Goal: Task Accomplishment & Management: Complete application form

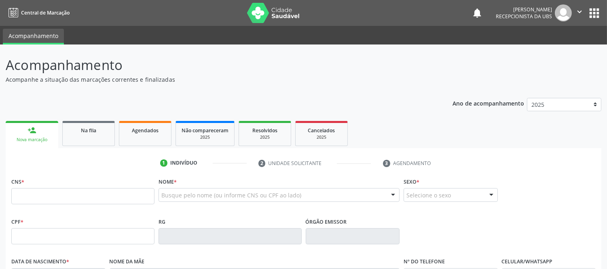
click at [152, 193] on input "text" at bounding box center [82, 196] width 143 height 16
type input "tita"
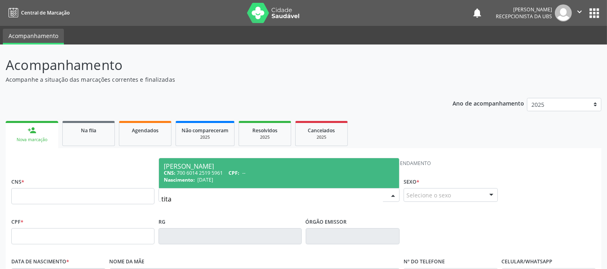
click at [189, 177] on span "Nascimento:" at bounding box center [179, 179] width 31 height 7
type input "700 6014 2519 5961"
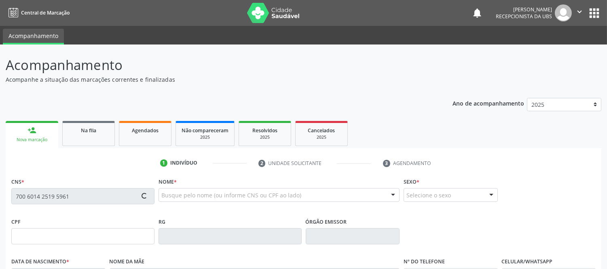
scroll to position [90, 0]
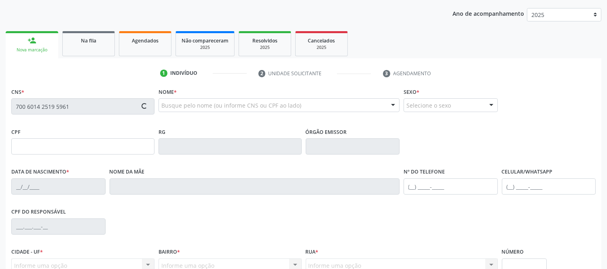
type input "[DATE]"
type input "[PERSON_NAME]"
type input "[PHONE_NUMBER]"
type input "S/N"
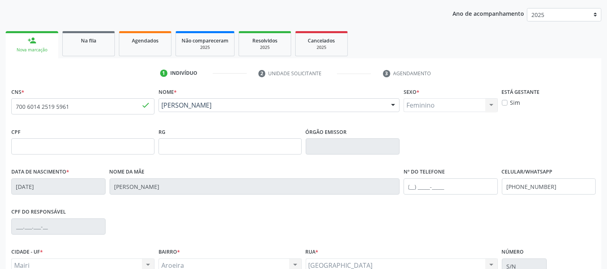
scroll to position [169, 0]
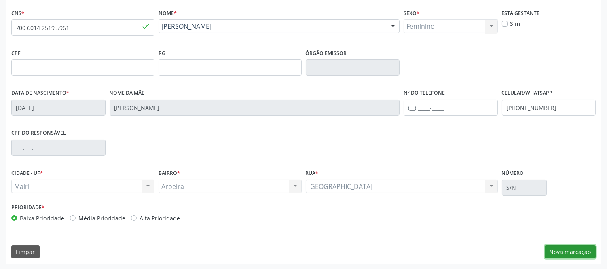
click at [579, 255] on button "Nova marcação" at bounding box center [569, 252] width 51 height 14
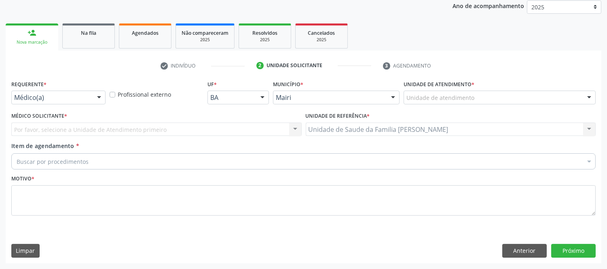
scroll to position [97, 0]
click at [589, 95] on div at bounding box center [589, 98] width 12 height 14
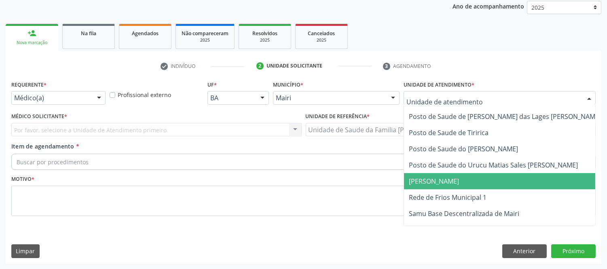
scroll to position [597, 0]
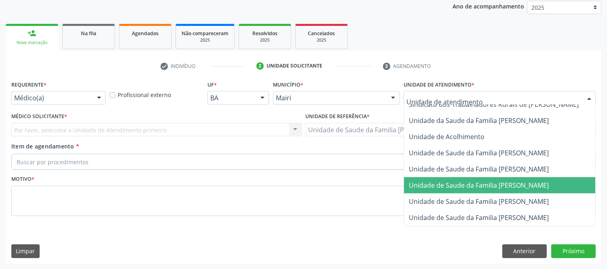
click at [531, 182] on span "Unidade de Saude da Familia [PERSON_NAME]" at bounding box center [479, 185] width 140 height 9
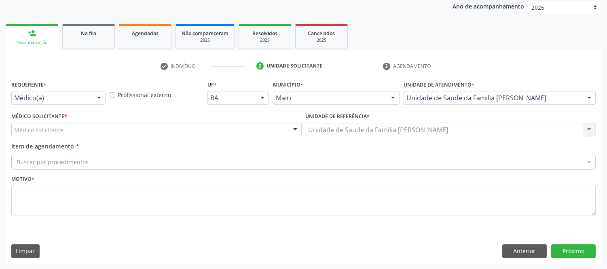
click at [241, 135] on div "Médico solicitante [PERSON_NAME] [PERSON_NAME] [PERSON_NAME] [PERSON_NAME] resu…" at bounding box center [156, 130] width 290 height 14
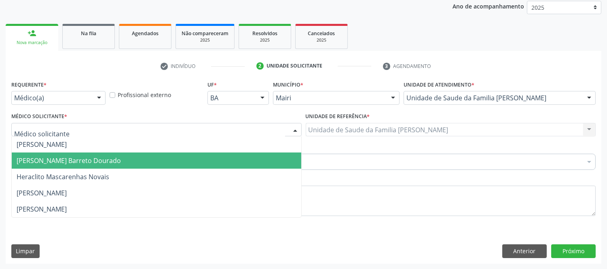
click at [78, 154] on span "[PERSON_NAME] Barreto Dourado" at bounding box center [156, 160] width 289 height 16
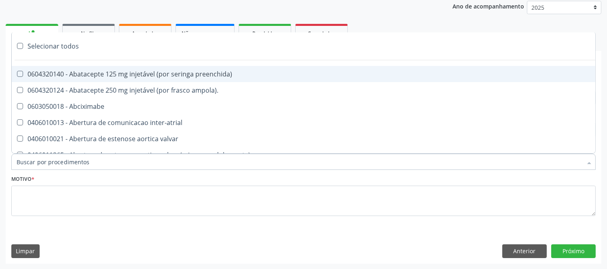
type input "#"
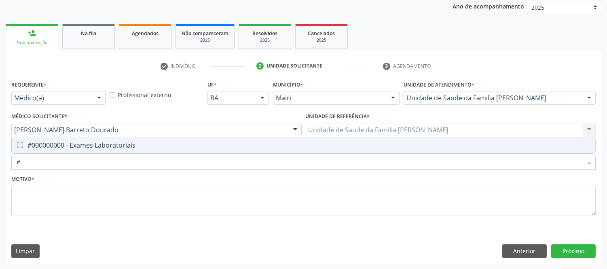
click at [93, 139] on span "#000000000 - Exames Laboratoriais" at bounding box center [303, 145] width 583 height 16
checkbox Laboratoriais "true"
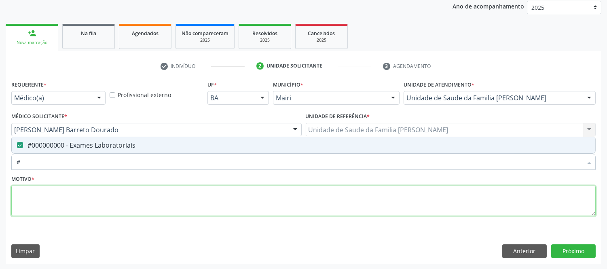
click at [97, 195] on textarea at bounding box center [303, 200] width 584 height 31
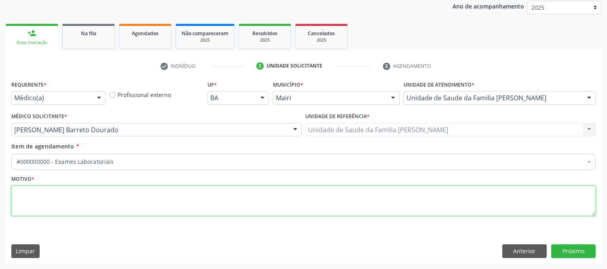
click at [97, 195] on textarea at bounding box center [303, 200] width 584 height 31
type textarea "avaliaçao"
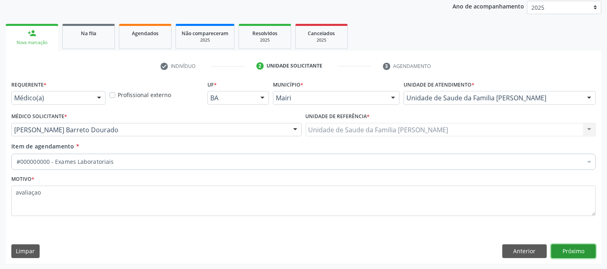
click at [577, 251] on button "Próximo" at bounding box center [573, 251] width 44 height 14
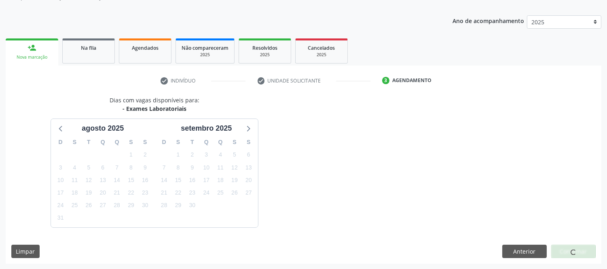
scroll to position [97, 0]
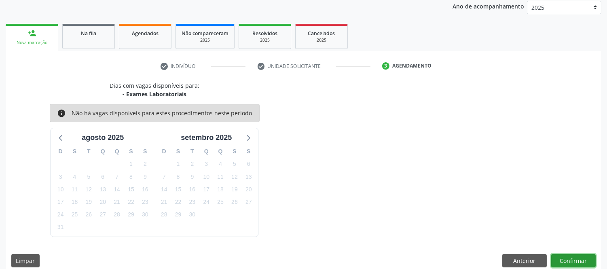
click at [570, 258] on button "Confirmar" at bounding box center [573, 261] width 44 height 14
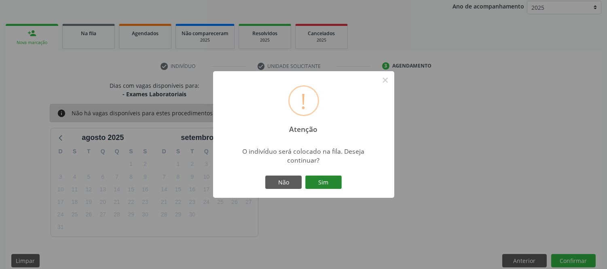
click at [328, 179] on button "Sim" at bounding box center [323, 182] width 36 height 14
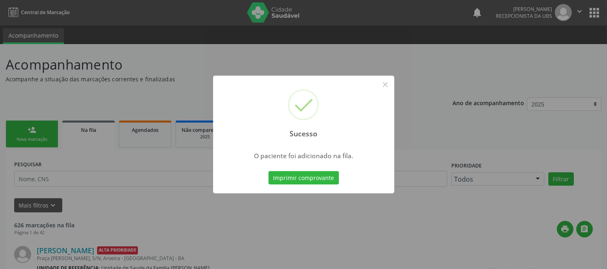
scroll to position [0, 0]
click at [328, 179] on button "Imprimir comprovante" at bounding box center [303, 178] width 70 height 14
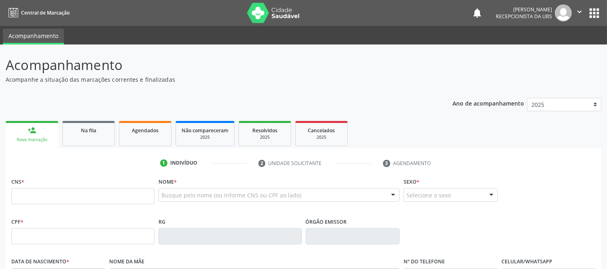
drag, startPoint x: 86, startPoint y: 199, endPoint x: 82, endPoint y: 200, distance: 4.2
click at [83, 200] on input "text" at bounding box center [82, 196] width 143 height 16
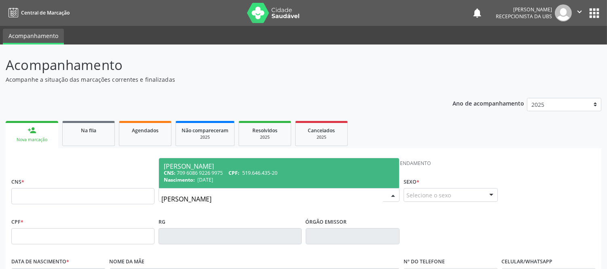
type input "izauri alves"
click at [212, 180] on span "03/05/1945" at bounding box center [205, 179] width 16 height 7
type input "709 6086 9226 9975"
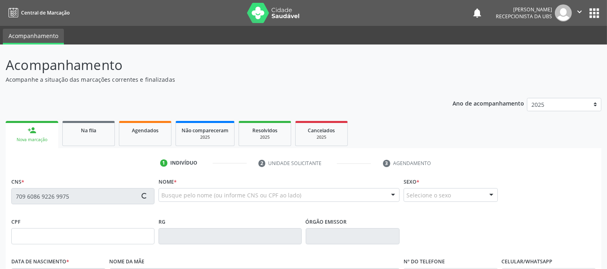
scroll to position [135, 0]
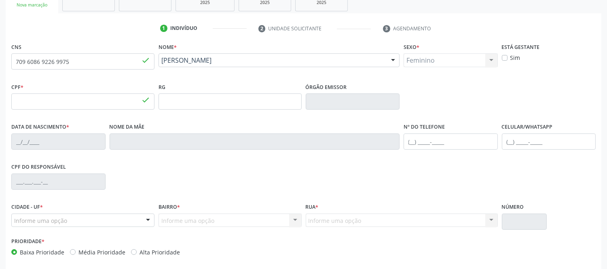
type input "519.646.435-20"
type input "03/05/1945"
type input "Iva Ferreira da Silva"
type input "(75) 99838-8580"
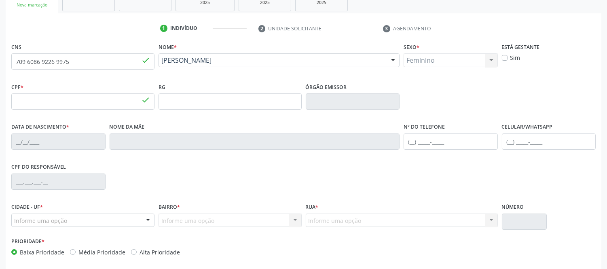
type input "S/N"
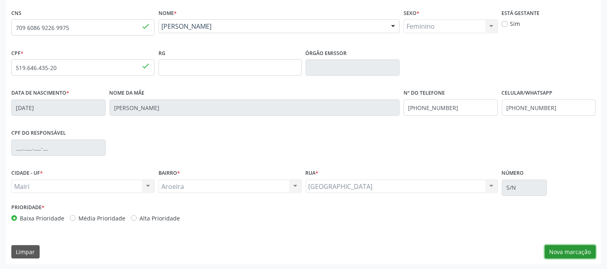
click at [571, 252] on button "Nova marcação" at bounding box center [569, 252] width 51 height 14
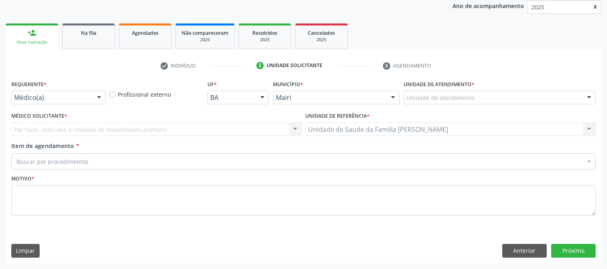
scroll to position [97, 0]
click at [592, 97] on div at bounding box center [589, 98] width 12 height 14
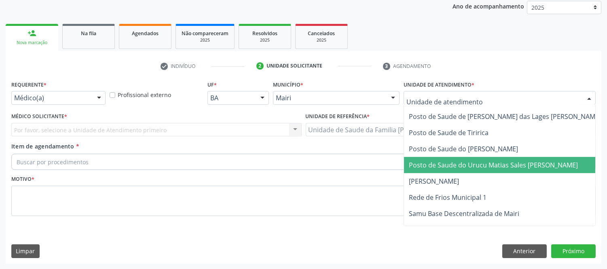
scroll to position [597, 0]
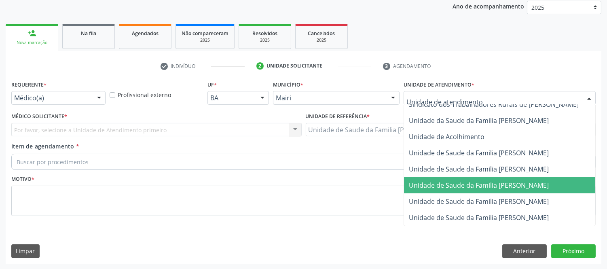
click at [531, 181] on span "Unidade de Saude da Familia [PERSON_NAME]" at bounding box center [479, 185] width 140 height 9
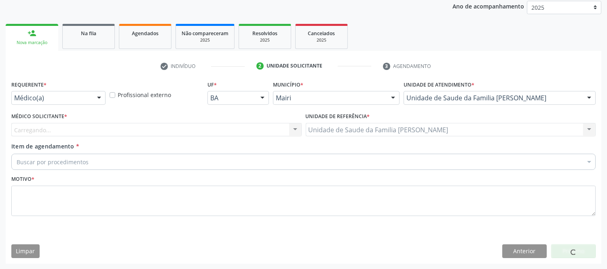
click at [90, 130] on div "Carregando... Nenhum resultado encontrado para: " " Não há nenhuma opção para s…" at bounding box center [156, 130] width 290 height 14
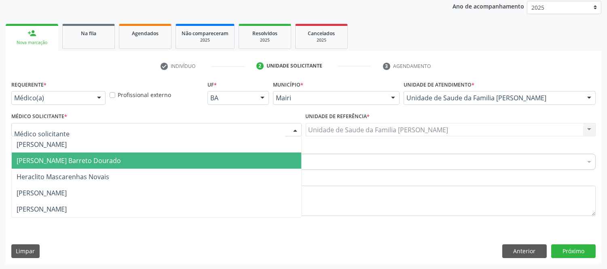
click at [58, 156] on span "[PERSON_NAME] Barreto Dourado" at bounding box center [69, 160] width 104 height 9
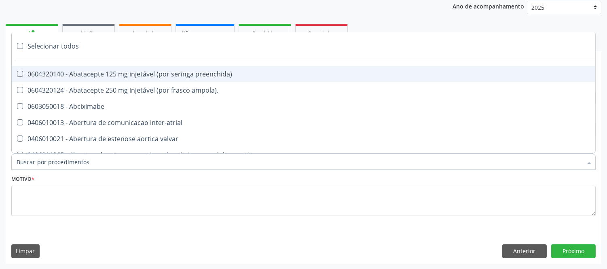
type input "#"
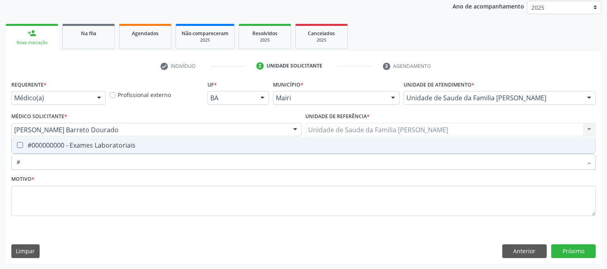
click at [59, 143] on div "#000000000 - Exames Laboratoriais" at bounding box center [303, 145] width 573 height 6
checkbox Laboratoriais "true"
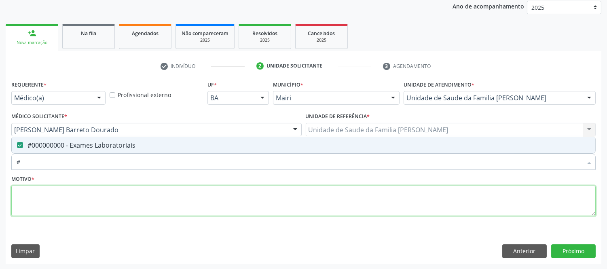
click at [61, 202] on textarea at bounding box center [303, 200] width 584 height 31
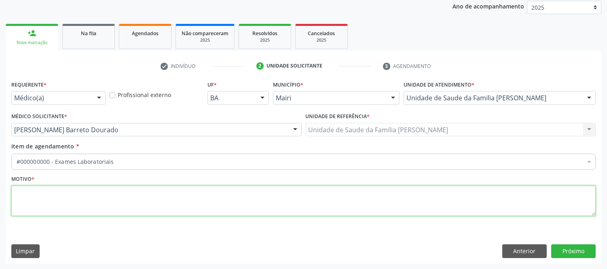
click at [61, 202] on textarea at bounding box center [303, 200] width 584 height 31
type textarea "a"
type textarea "avaliaçao"
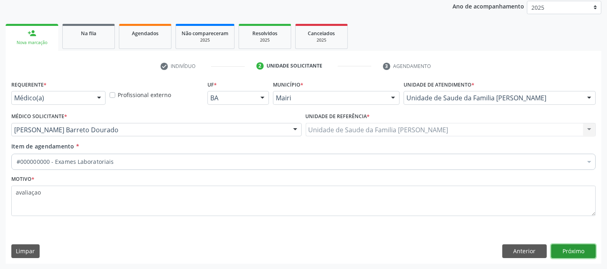
click at [582, 245] on button "Próximo" at bounding box center [573, 251] width 44 height 14
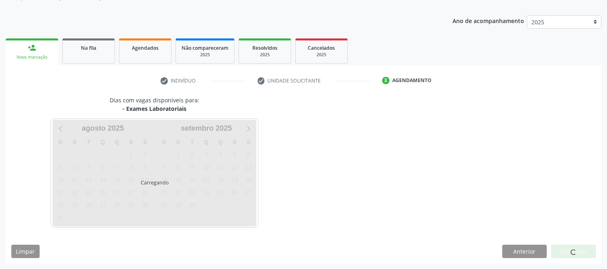
scroll to position [97, 0]
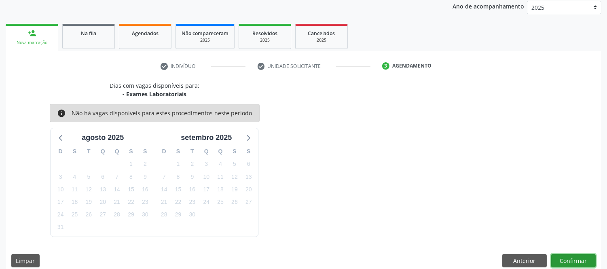
click at [583, 261] on button "Confirmar" at bounding box center [573, 261] width 44 height 14
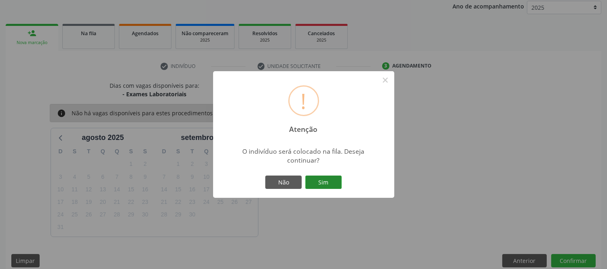
click at [314, 183] on button "Sim" at bounding box center [323, 182] width 36 height 14
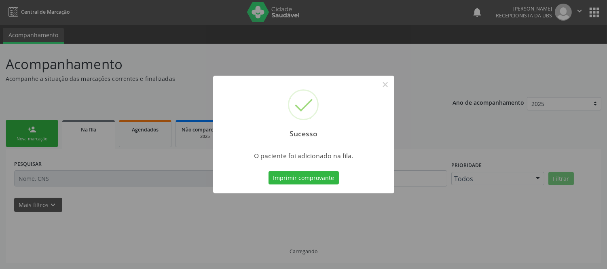
scroll to position [0, 0]
click at [318, 171] on button "Imprimir comprovante" at bounding box center [303, 178] width 70 height 14
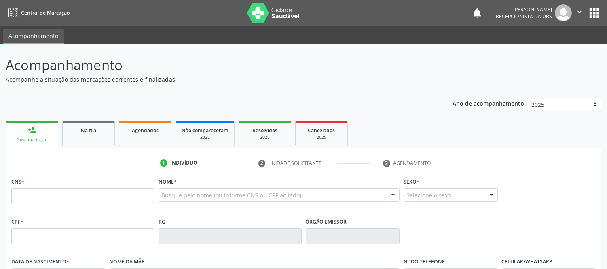
click at [23, 135] on link "person_add Nova marcação" at bounding box center [32, 134] width 53 height 27
click at [175, 190] on div at bounding box center [278, 195] width 241 height 14
click at [187, 204] on input "text" at bounding box center [271, 199] width 221 height 16
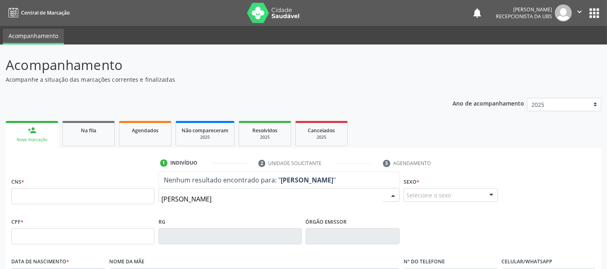
type input "edvan ferreira"
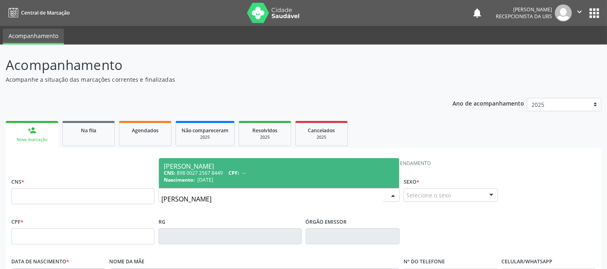
click at [232, 174] on span "CPF:" at bounding box center [233, 172] width 11 height 7
type input "898 0027 2567 8449"
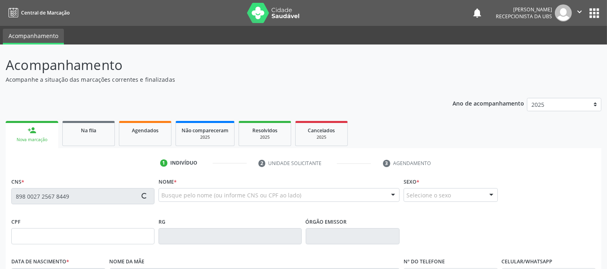
type input "19/11/1977"
type input "[PERSON_NAME]"
type input "[PHONE_NUMBER]"
type input "S/N"
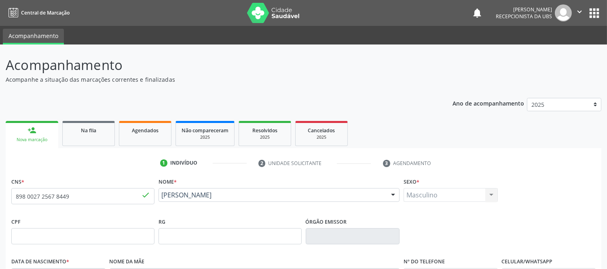
click at [398, 85] on div "Acompanhamento Acompanhe a situação das marcações correntes e finalizadas Relat…" at bounding box center [303, 243] width 595 height 377
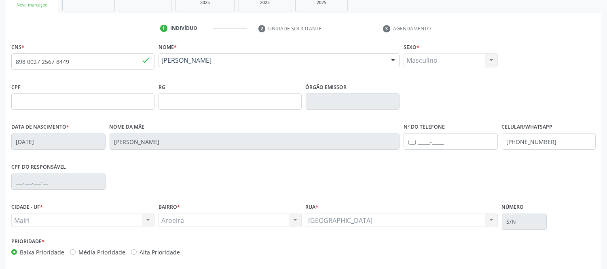
scroll to position [169, 0]
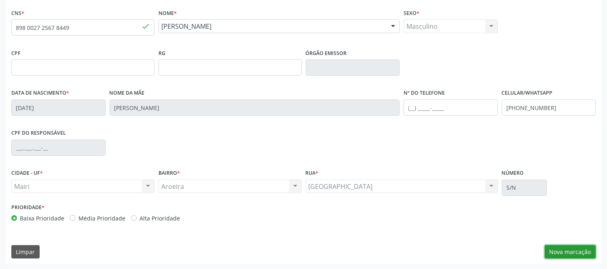
click at [577, 251] on button "Nova marcação" at bounding box center [569, 252] width 51 height 14
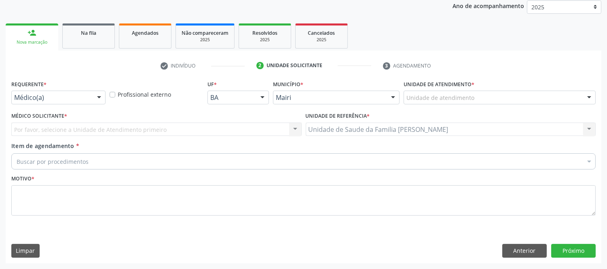
scroll to position [97, 0]
click at [512, 248] on button "Anterior" at bounding box center [524, 251] width 44 height 14
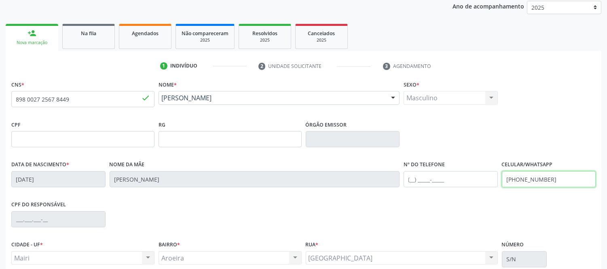
click at [540, 178] on input "[PHONE_NUMBER]" at bounding box center [548, 179] width 94 height 16
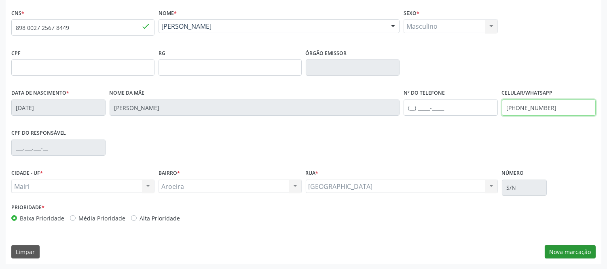
type input "(75) 98548-5412"
click at [574, 254] on button "Nova marcação" at bounding box center [569, 252] width 51 height 14
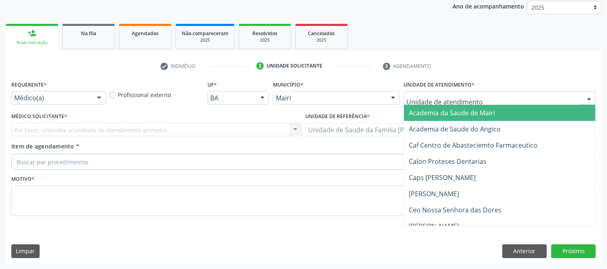
click at [583, 101] on div at bounding box center [589, 98] width 12 height 14
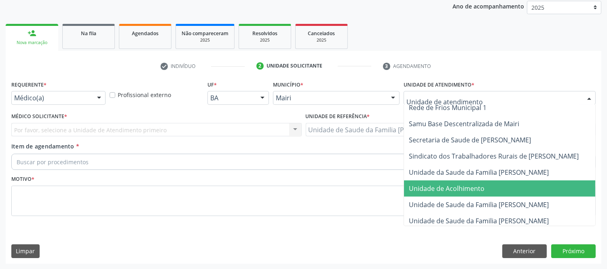
scroll to position [597, 0]
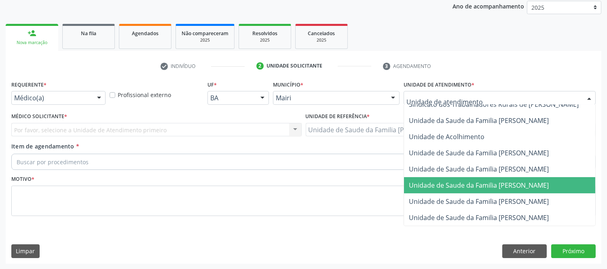
click at [525, 181] on span "Unidade de Saude da Familia [PERSON_NAME]" at bounding box center [479, 185] width 140 height 9
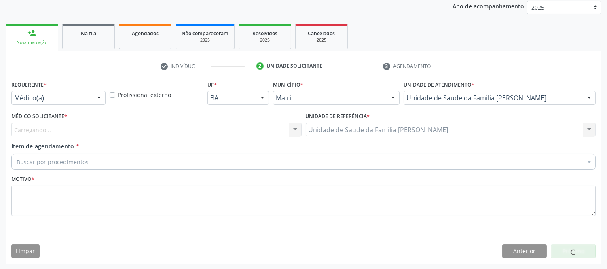
click at [114, 128] on div "Carregando... Nenhum resultado encontrado para: " " Não há nenhuma opção para s…" at bounding box center [156, 130] width 290 height 14
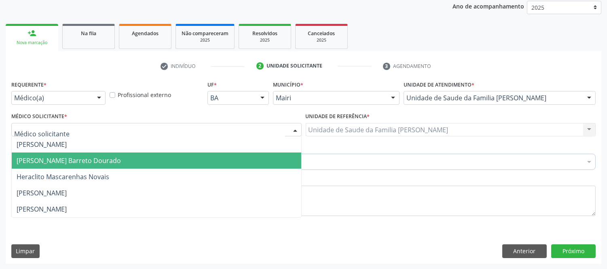
click at [34, 160] on span "[PERSON_NAME] Barreto Dourado" at bounding box center [69, 160] width 104 height 9
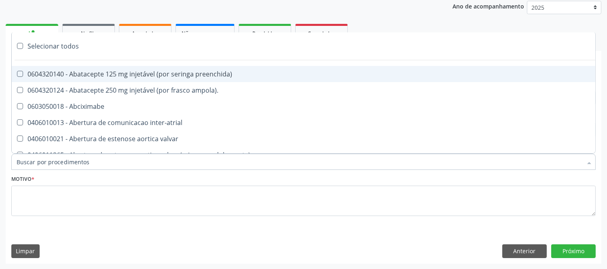
click at [30, 160] on input "Item de agendamento *" at bounding box center [299, 162] width 565 height 16
type input "#"
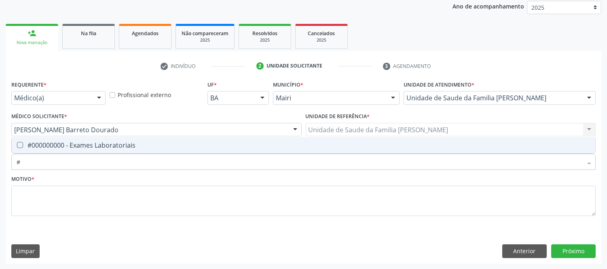
click at [39, 143] on div "#000000000 - Exames Laboratoriais" at bounding box center [303, 145] width 573 height 6
checkbox Laboratoriais "true"
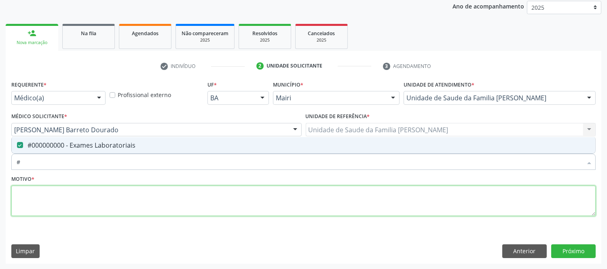
click at [63, 200] on textarea at bounding box center [303, 200] width 584 height 31
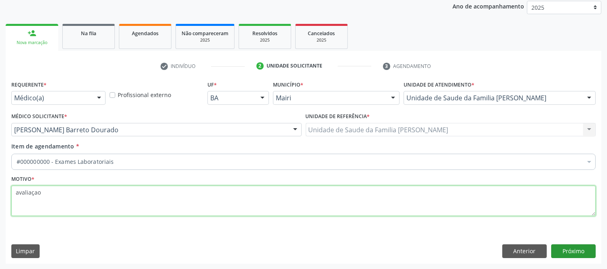
type textarea "avaliaçao"
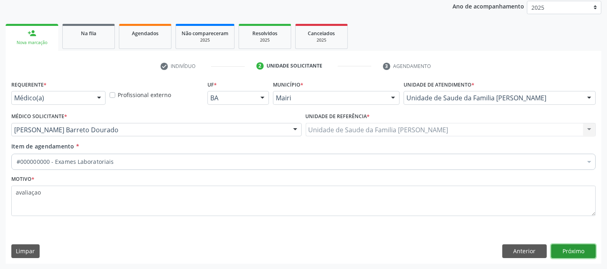
click at [588, 256] on button "Próximo" at bounding box center [573, 251] width 44 height 14
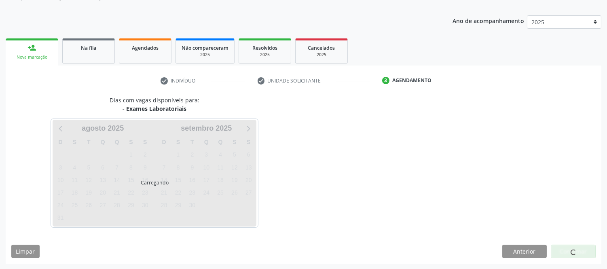
scroll to position [97, 0]
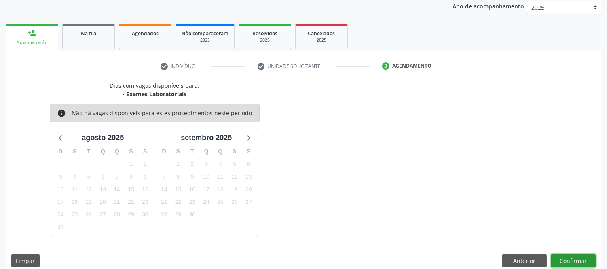
click at [588, 256] on button "Confirmar" at bounding box center [573, 261] width 44 height 14
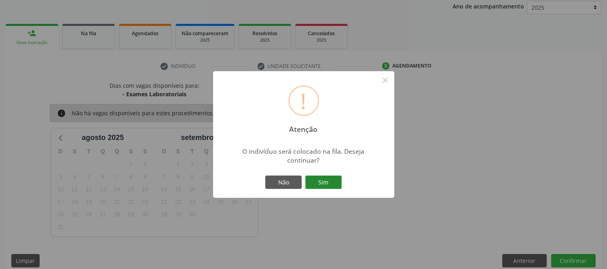
click at [316, 177] on button "Sim" at bounding box center [323, 182] width 36 height 14
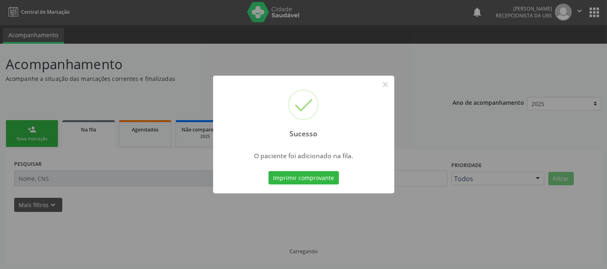
scroll to position [0, 0]
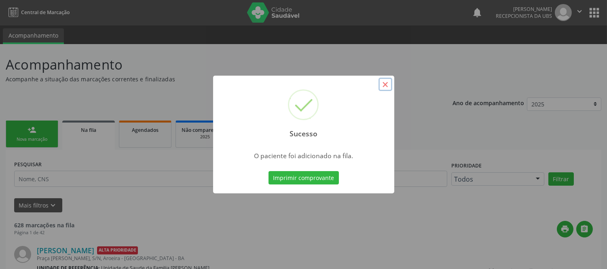
click at [387, 86] on button "×" at bounding box center [385, 85] width 14 height 14
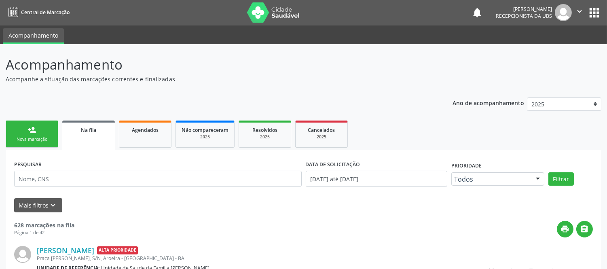
click at [52, 128] on link "person_add Nova marcação" at bounding box center [32, 133] width 53 height 27
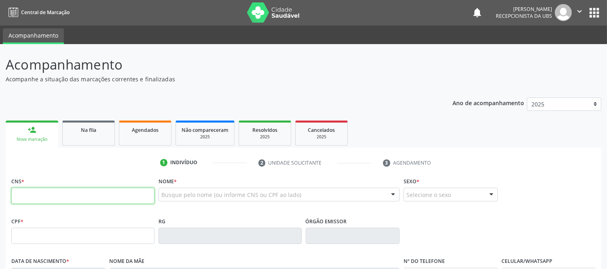
click at [108, 203] on input "text" at bounding box center [82, 196] width 143 height 16
type input "704 6081 5383 8522"
type input "049.589.475-31"
type input "21/06/1959"
type input "Judite Pedreira de Souza"
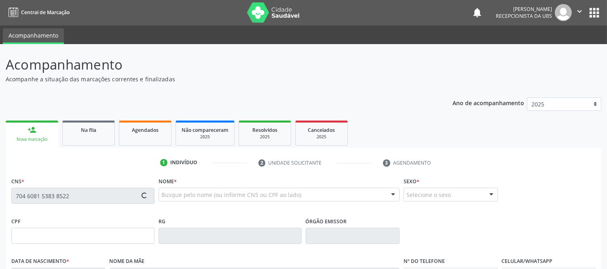
type input "(75) 8234-4830"
type input "(75) 99979-0942"
type input "876.420.265-87"
type input "S/N"
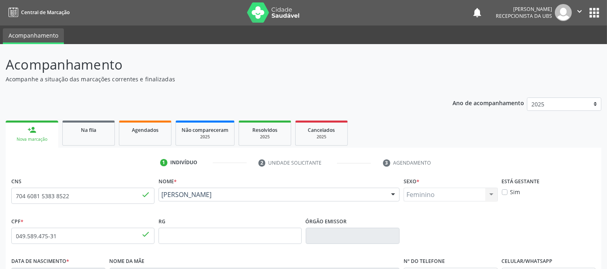
scroll to position [169, 0]
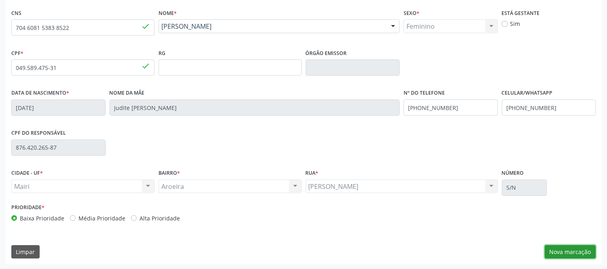
click at [577, 247] on button "Nova marcação" at bounding box center [569, 252] width 51 height 14
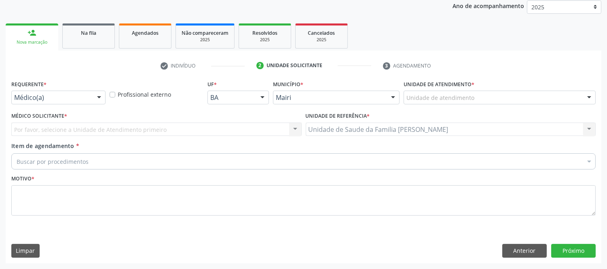
scroll to position [97, 0]
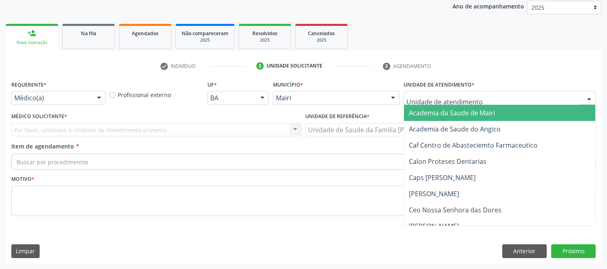
click at [591, 97] on div at bounding box center [589, 98] width 12 height 14
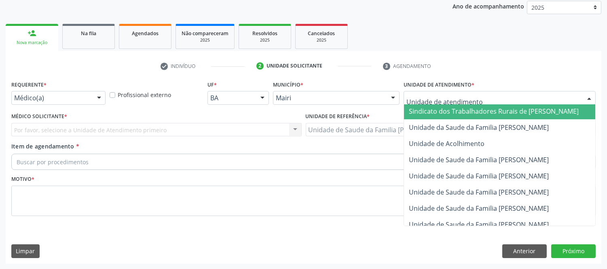
scroll to position [597, 0]
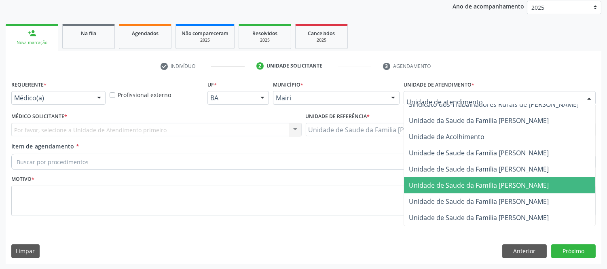
click at [487, 181] on span "Unidade de Saude da Familia [PERSON_NAME]" at bounding box center [479, 185] width 140 height 9
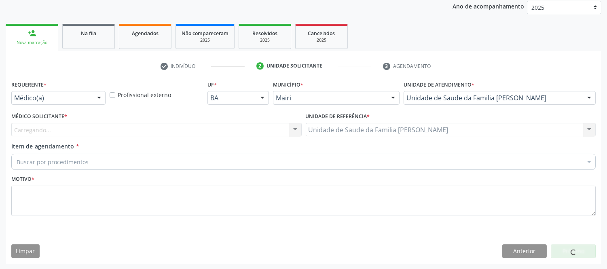
click at [153, 126] on div "Carregando... Nenhum resultado encontrado para: " " Não há nenhuma opção para s…" at bounding box center [156, 130] width 290 height 14
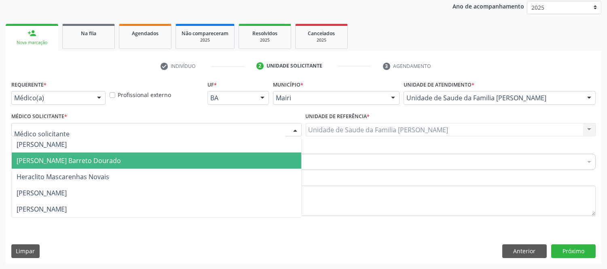
click at [52, 156] on span "[PERSON_NAME] Barreto Dourado" at bounding box center [69, 160] width 104 height 9
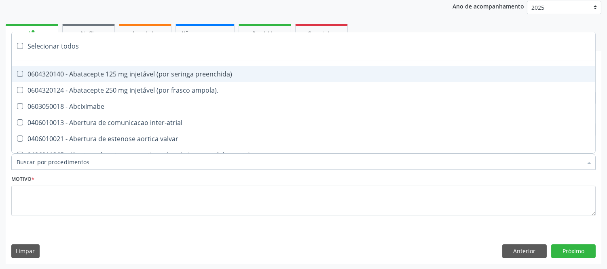
type input "#"
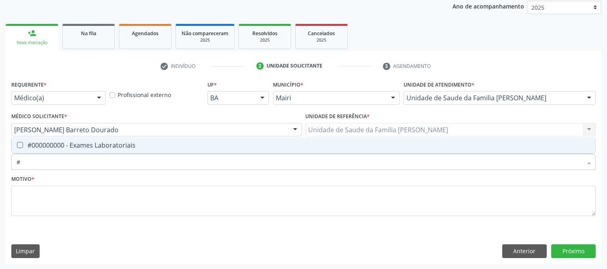
click at [79, 145] on div "#000000000 - Exames Laboratoriais" at bounding box center [303, 145] width 573 height 6
checkbox Laboratoriais "true"
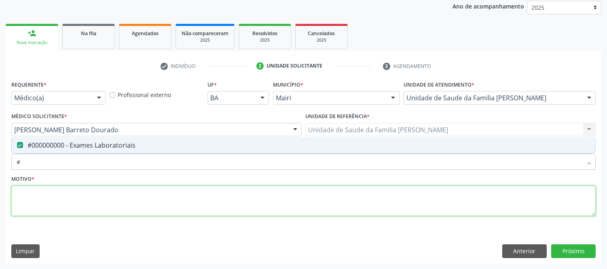
click at [53, 203] on textarea at bounding box center [303, 200] width 584 height 31
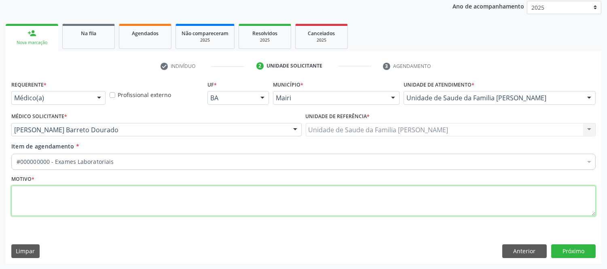
click at [53, 203] on textarea at bounding box center [303, 200] width 584 height 31
type textarea "paciente DM"
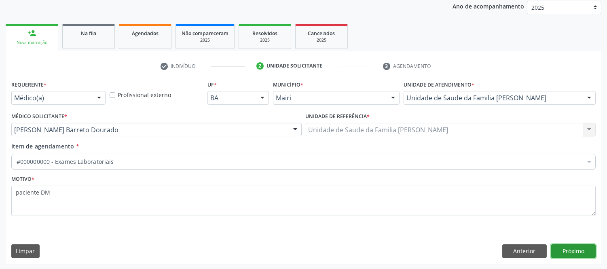
click at [586, 249] on button "Próximo" at bounding box center [573, 251] width 44 height 14
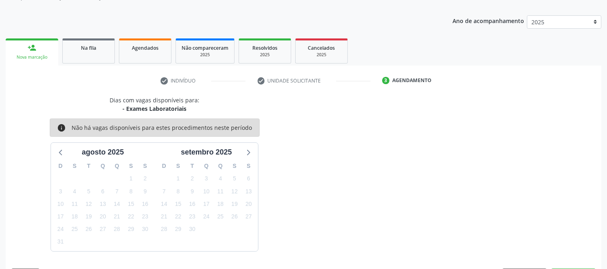
scroll to position [97, 0]
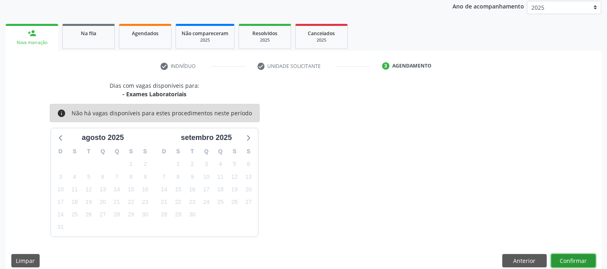
click at [570, 256] on button "Confirmar" at bounding box center [573, 261] width 44 height 14
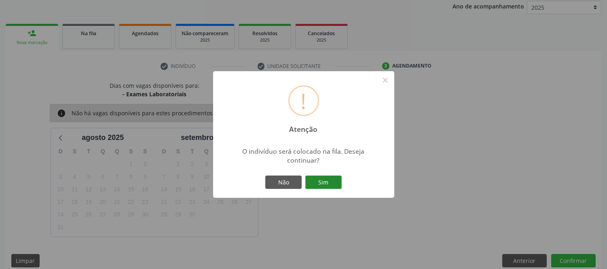
click at [329, 183] on button "Sim" at bounding box center [323, 182] width 36 height 14
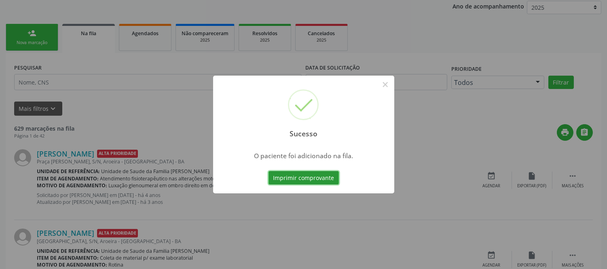
scroll to position [0, 0]
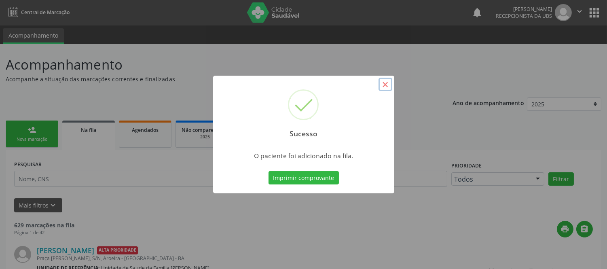
click at [384, 82] on button "×" at bounding box center [385, 85] width 14 height 14
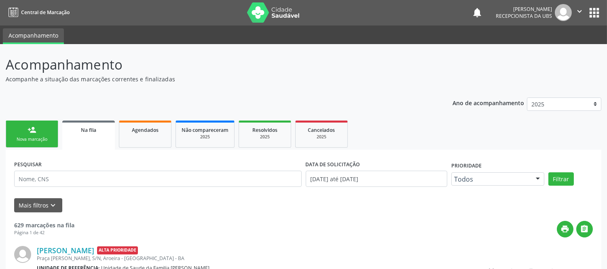
click at [36, 134] on link "person_add Nova marcação" at bounding box center [32, 133] width 53 height 27
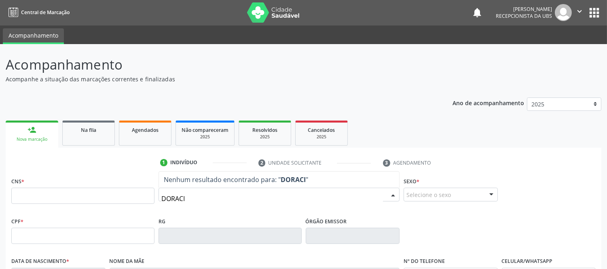
type input "DORAC"
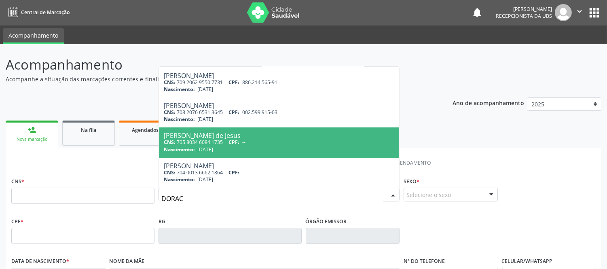
scroll to position [45, 0]
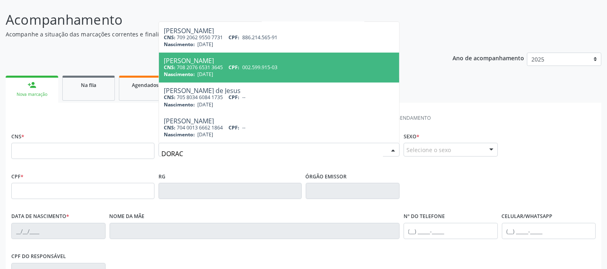
click at [236, 67] on span "CPF:" at bounding box center [233, 67] width 11 height 7
type input "708 2076 6531 3645"
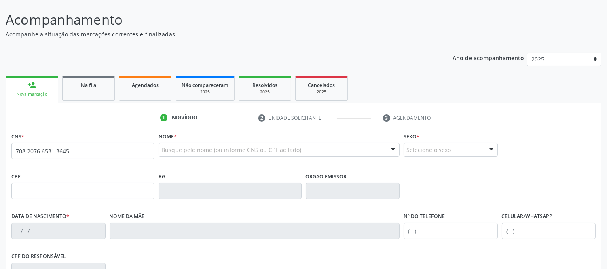
scroll to position [0, 0]
type input "002.599.915-03"
type input "20/12/1954"
type input "Maria Souza Gomes"
type input "[PHONE_NUMBER]"
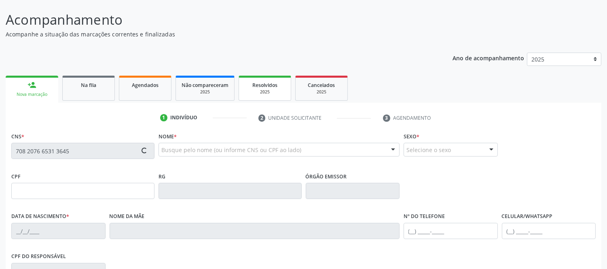
type input "S/N"
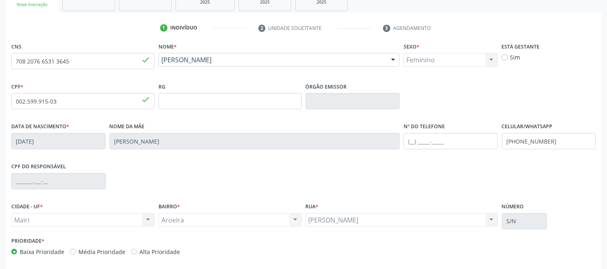
scroll to position [169, 0]
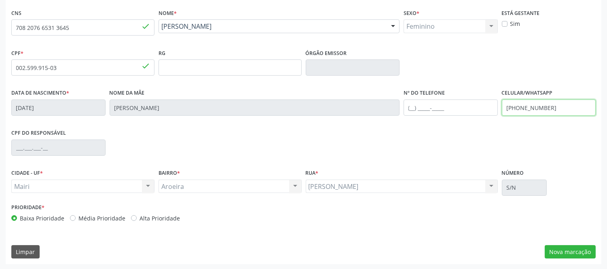
click at [566, 101] on input "[PHONE_NUMBER]" at bounding box center [548, 107] width 94 height 16
type input "(75) 9909-4474"
click at [579, 251] on button "Nova marcação" at bounding box center [569, 252] width 51 height 14
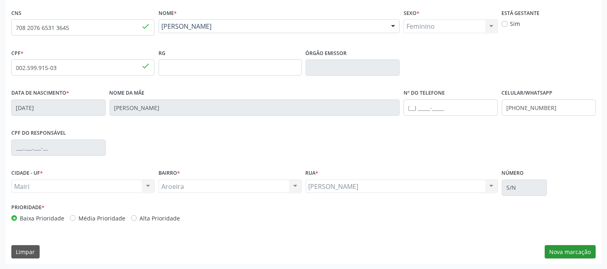
scroll to position [97, 0]
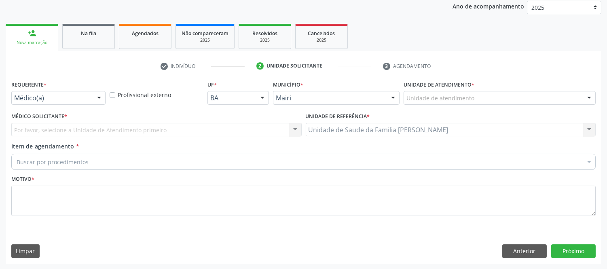
click at [586, 98] on div at bounding box center [589, 98] width 12 height 14
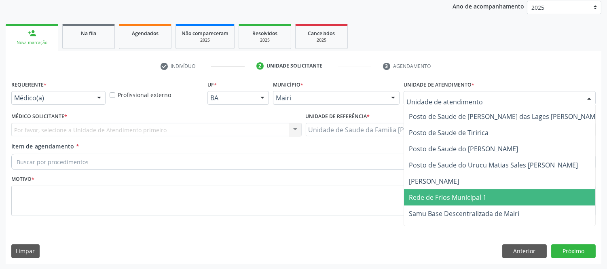
scroll to position [597, 0]
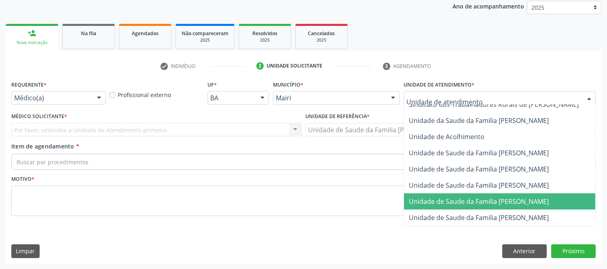
click at [487, 197] on span "Unidade de Saude da Familia [PERSON_NAME]" at bounding box center [479, 201] width 140 height 9
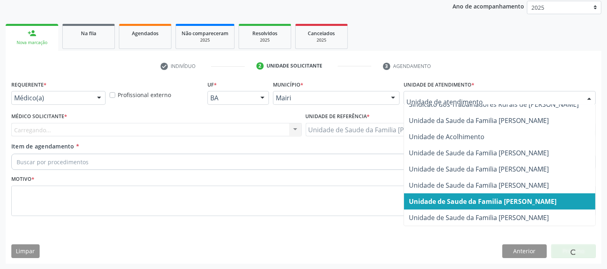
click at [587, 95] on div at bounding box center [589, 98] width 12 height 14
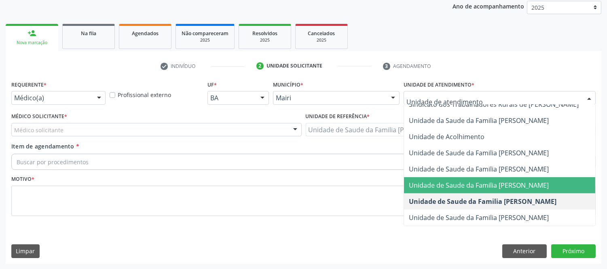
click at [506, 177] on span "Unidade de Saude da Familia [PERSON_NAME]" at bounding box center [508, 185] width 209 height 16
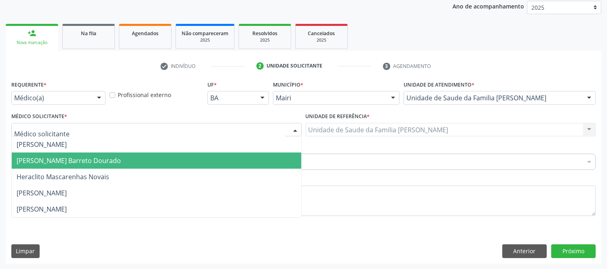
click at [42, 152] on span "[PERSON_NAME] Barreto Dourado" at bounding box center [156, 160] width 289 height 16
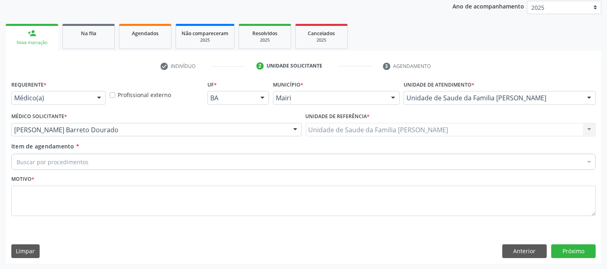
click at [17, 160] on input "Item de agendamento *" at bounding box center [17, 162] width 0 height 16
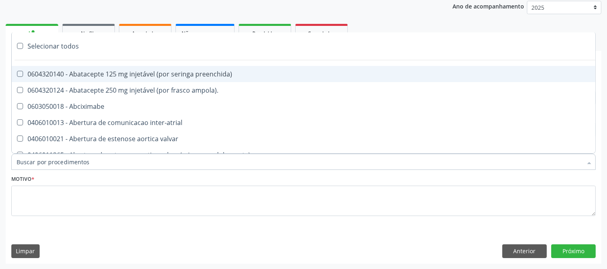
type input "#"
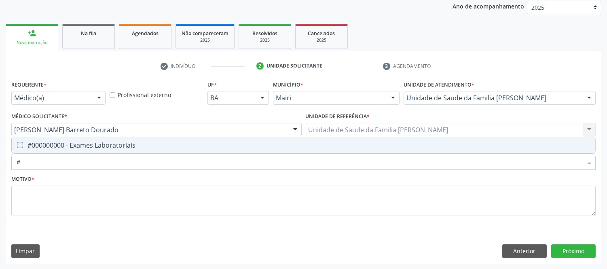
click at [77, 145] on div "#000000000 - Exames Laboratoriais" at bounding box center [303, 145] width 573 height 6
checkbox Laboratoriais "true"
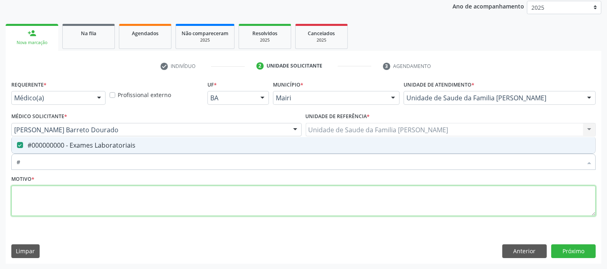
click at [80, 198] on textarea at bounding box center [303, 200] width 584 height 31
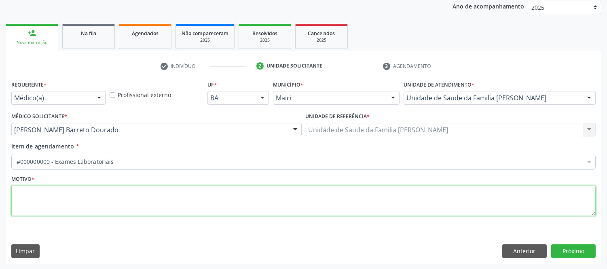
click at [80, 198] on textarea at bounding box center [303, 200] width 584 height 31
type textarea "AVALIAÇAO"
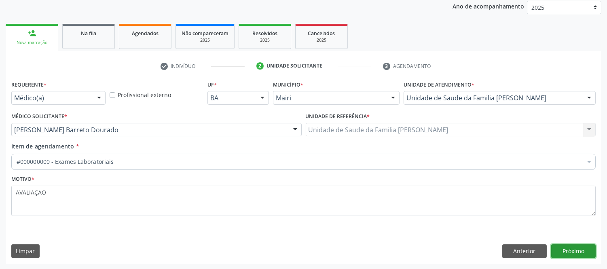
click at [575, 247] on button "Próximo" at bounding box center [573, 251] width 44 height 14
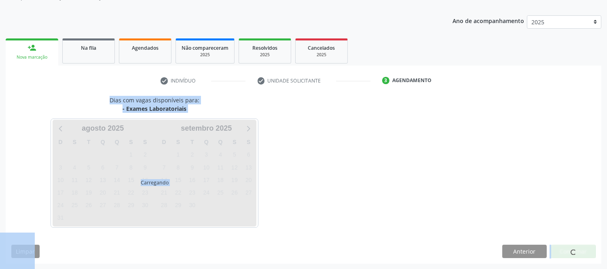
scroll to position [97, 0]
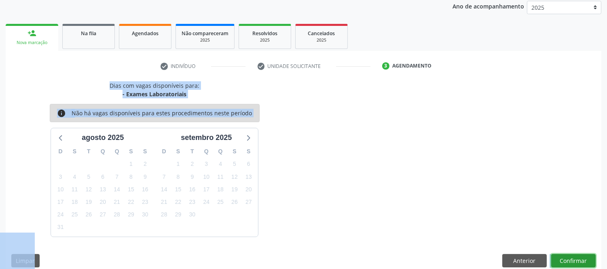
click at [575, 267] on button "Confirmar" at bounding box center [573, 261] width 44 height 14
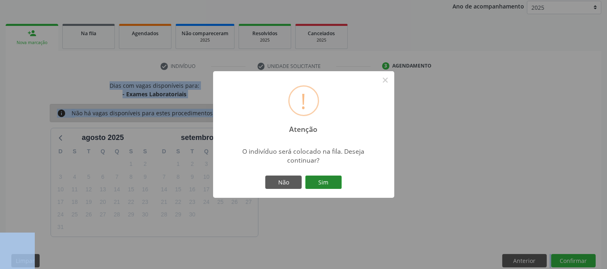
click at [327, 182] on button "Sim" at bounding box center [323, 182] width 36 height 14
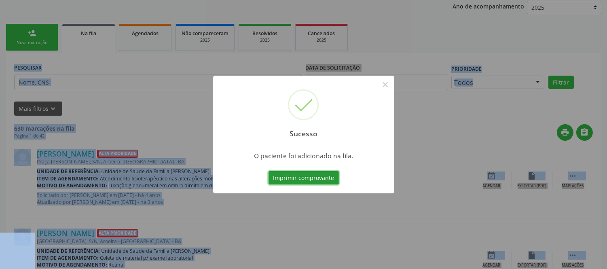
scroll to position [0, 0]
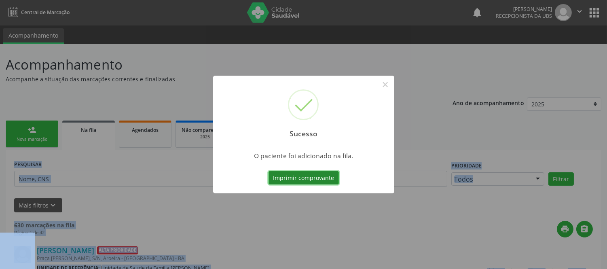
click at [334, 181] on button "Imprimir comprovante" at bounding box center [303, 178] width 70 height 14
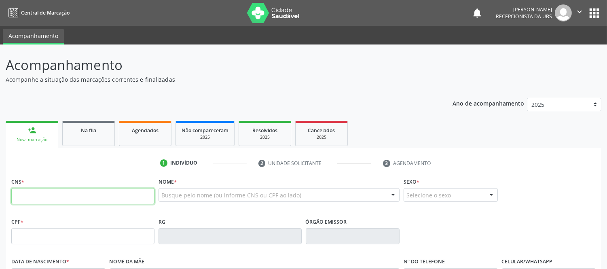
click at [118, 200] on input "text" at bounding box center [82, 196] width 143 height 16
type input "700 8079 3862 6381"
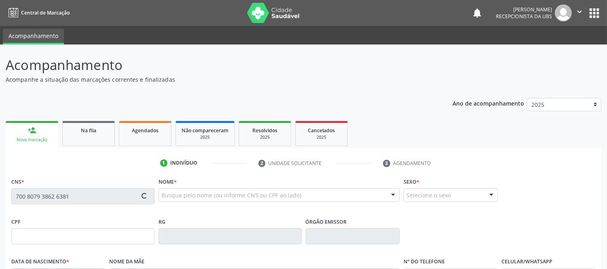
type input "06/04/1955"
type input "Filomena Maria da Silva"
type input "(75) 9826-7294"
type input "(75) 99806-4162"
type input "S/N"
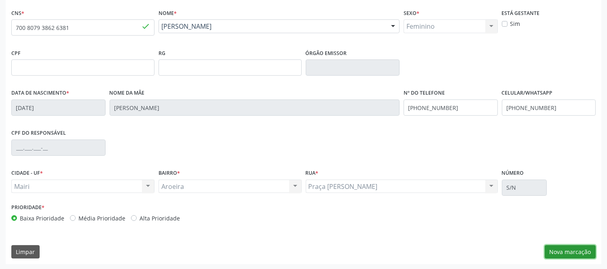
click at [560, 253] on button "Nova marcação" at bounding box center [569, 252] width 51 height 14
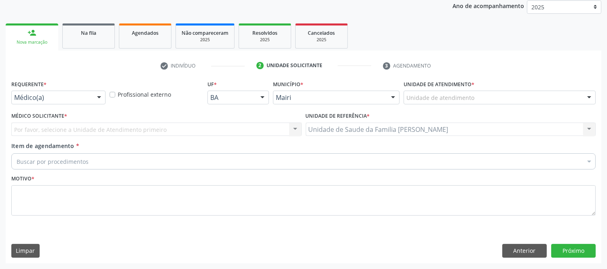
scroll to position [97, 0]
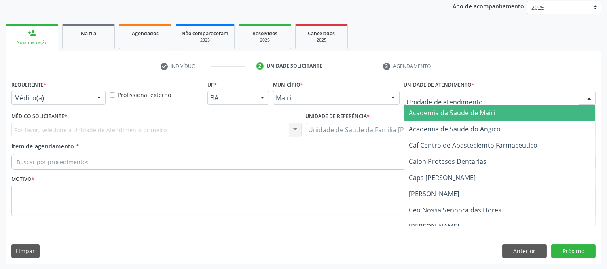
click at [592, 97] on div at bounding box center [589, 98] width 12 height 14
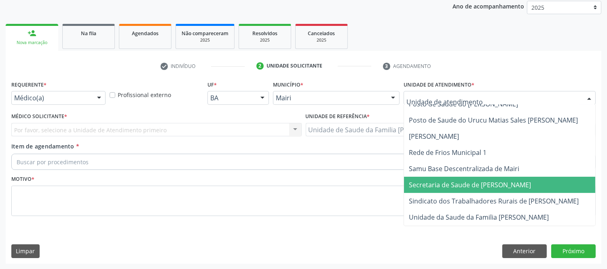
scroll to position [597, 0]
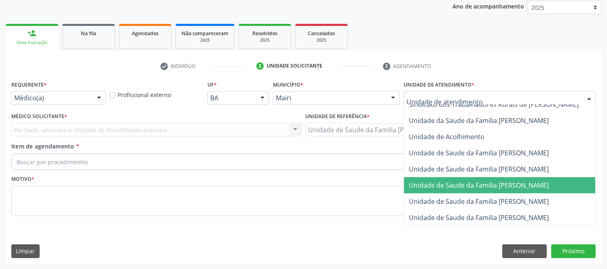
click at [497, 181] on span "Unidade de Saude da Familia [PERSON_NAME]" at bounding box center [479, 185] width 140 height 9
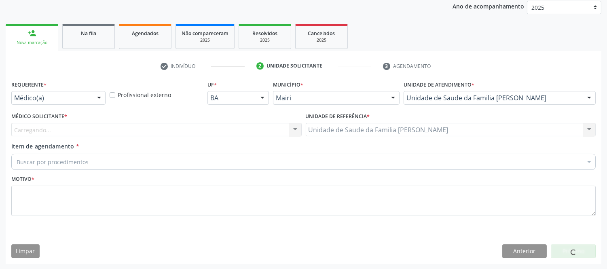
drag, startPoint x: 88, startPoint y: 129, endPoint x: 83, endPoint y: 129, distance: 4.8
click at [86, 129] on div "Carregando... Nenhum resultado encontrado para: " " Não há nenhuma opção para s…" at bounding box center [156, 130] width 290 height 14
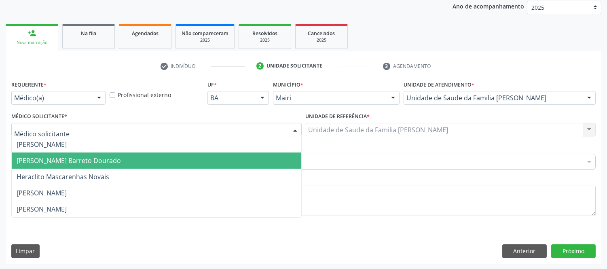
click at [41, 156] on span "[PERSON_NAME] Barreto Dourado" at bounding box center [69, 160] width 104 height 9
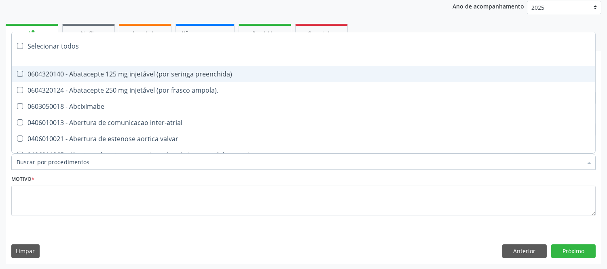
click at [39, 164] on input "Item de agendamento *" at bounding box center [299, 162] width 565 height 16
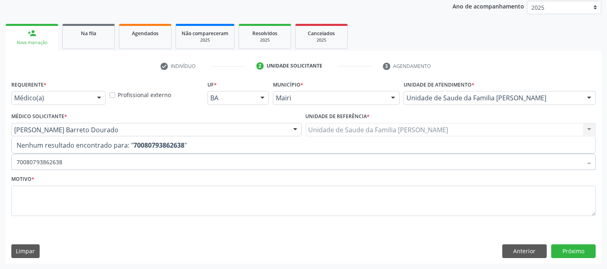
type input "700807938626381"
click at [71, 164] on input "700807938626381" at bounding box center [299, 162] width 565 height 16
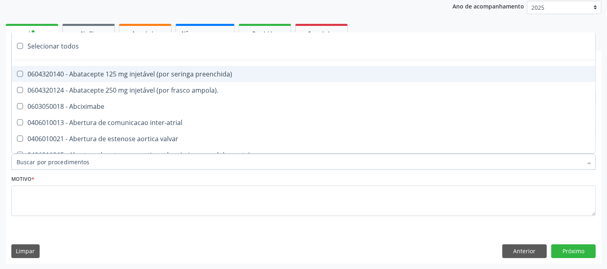
type input "#"
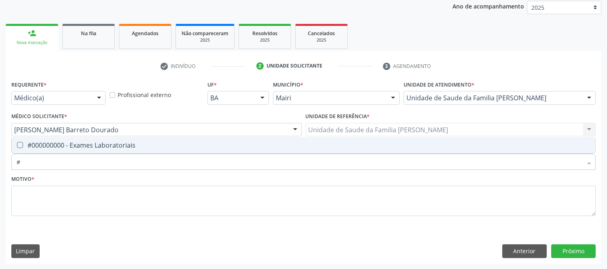
click at [175, 144] on div "#000000000 - Exames Laboratoriais" at bounding box center [303, 145] width 573 height 6
checkbox Laboratoriais "true"
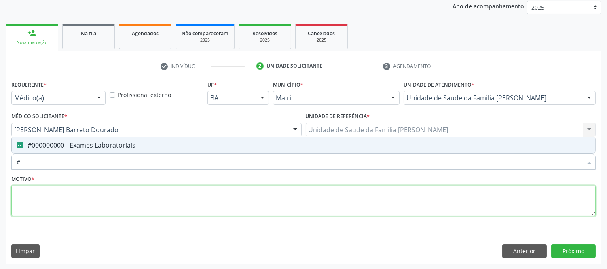
click at [139, 197] on textarea at bounding box center [303, 200] width 584 height 31
click at [138, 198] on textarea at bounding box center [303, 200] width 584 height 31
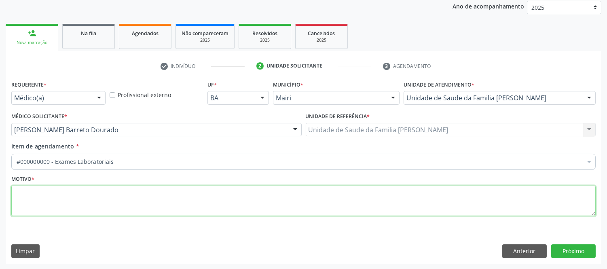
click at [138, 198] on textarea at bounding box center [303, 200] width 584 height 31
type textarea "AVALIAÇAO"
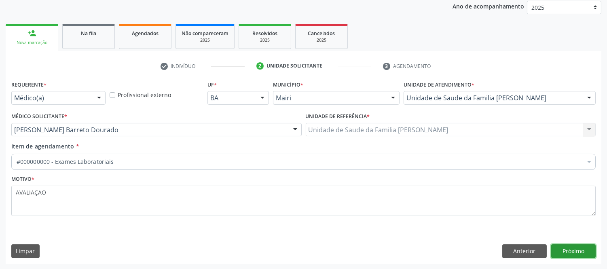
click at [573, 247] on button "Próximo" at bounding box center [573, 251] width 44 height 14
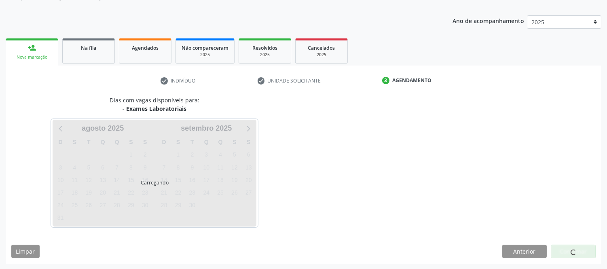
scroll to position [97, 0]
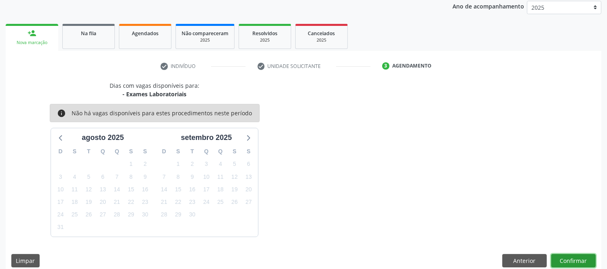
click at [586, 260] on button "Confirmar" at bounding box center [573, 261] width 44 height 14
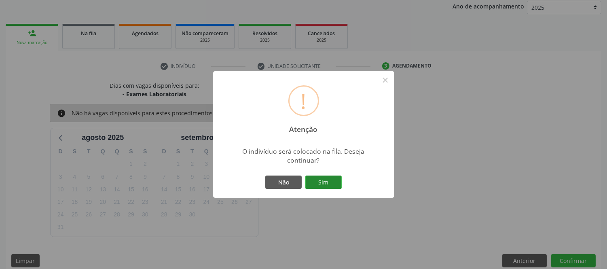
click at [331, 178] on button "Sim" at bounding box center [323, 182] width 36 height 14
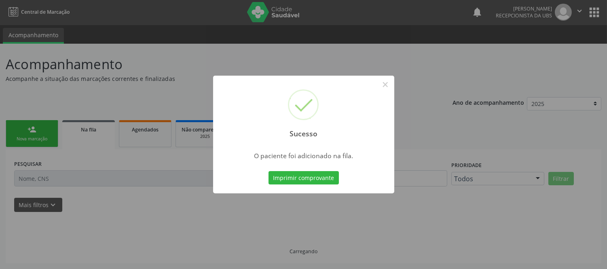
scroll to position [0, 0]
